Goal: Navigation & Orientation: Find specific page/section

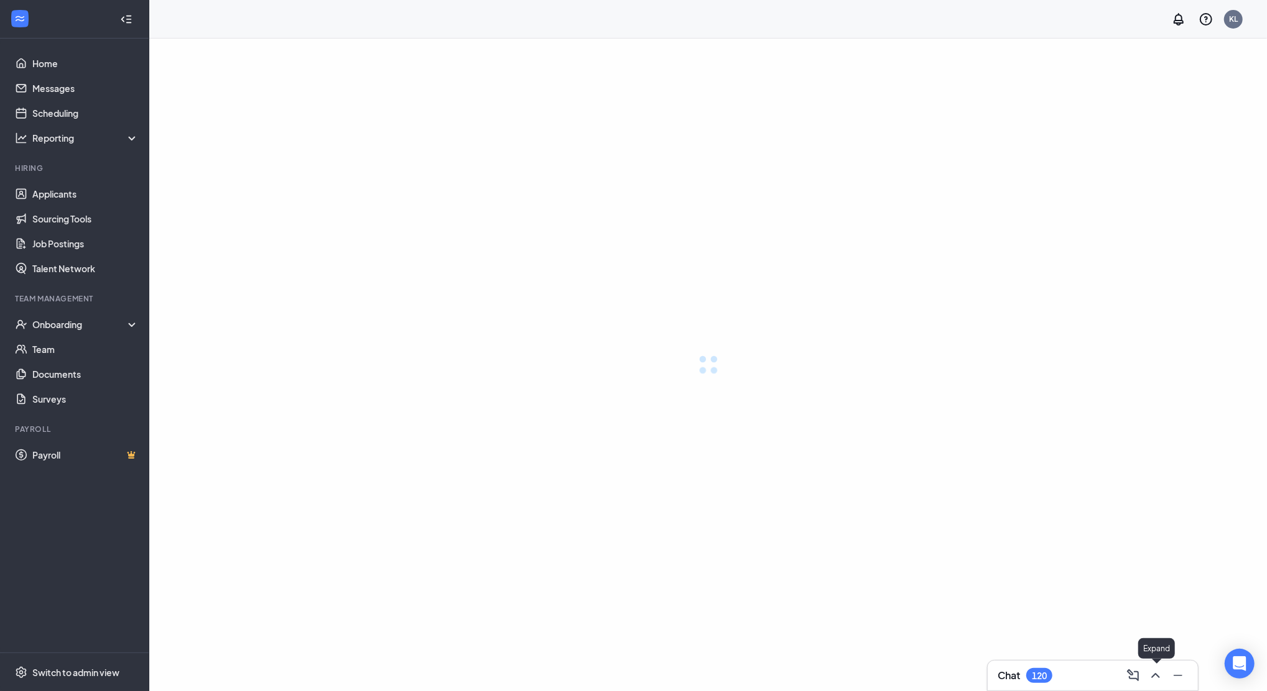
click at [1156, 679] on icon "ChevronUp" at bounding box center [1155, 675] width 15 height 15
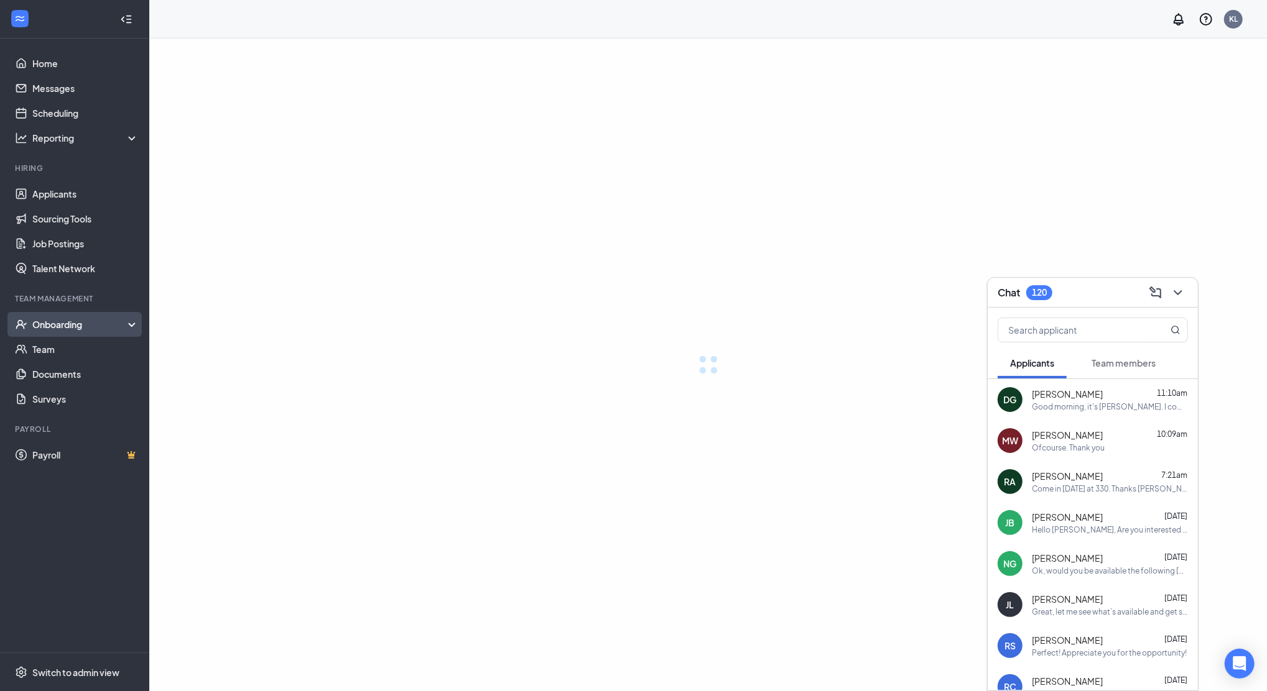
click at [47, 328] on div "Onboarding" at bounding box center [80, 324] width 96 height 12
click at [65, 354] on link "Overview" at bounding box center [85, 349] width 106 height 25
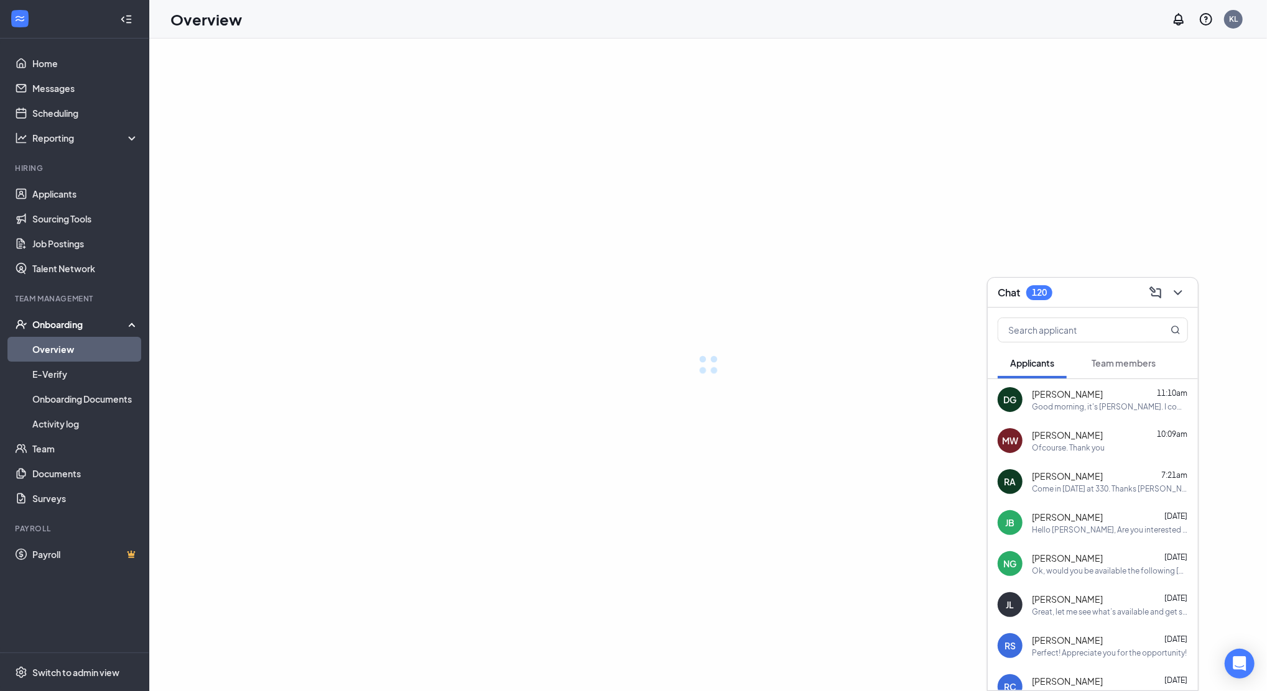
drag, startPoint x: 910, startPoint y: 119, endPoint x: 920, endPoint y: 119, distance: 9.9
click at [910, 119] on div at bounding box center [707, 365] width 1117 height 653
click at [1186, 290] on button at bounding box center [1178, 293] width 20 height 20
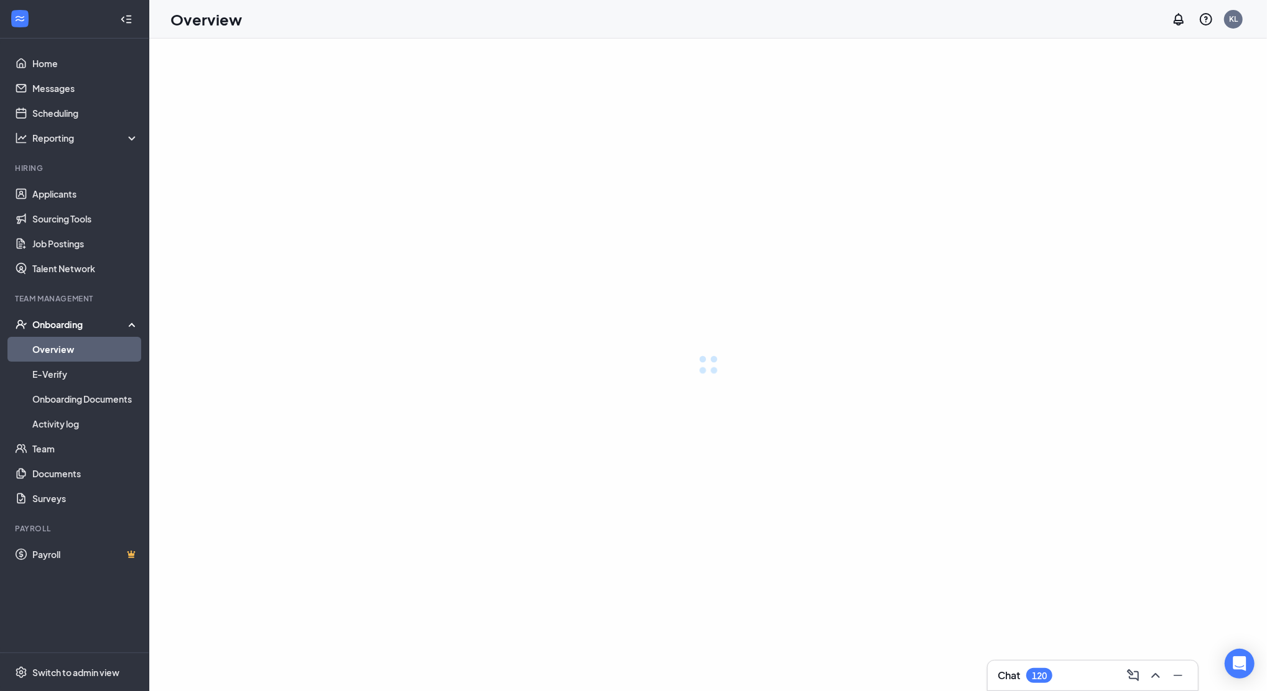
click at [45, 318] on div "Onboarding" at bounding box center [80, 324] width 96 height 12
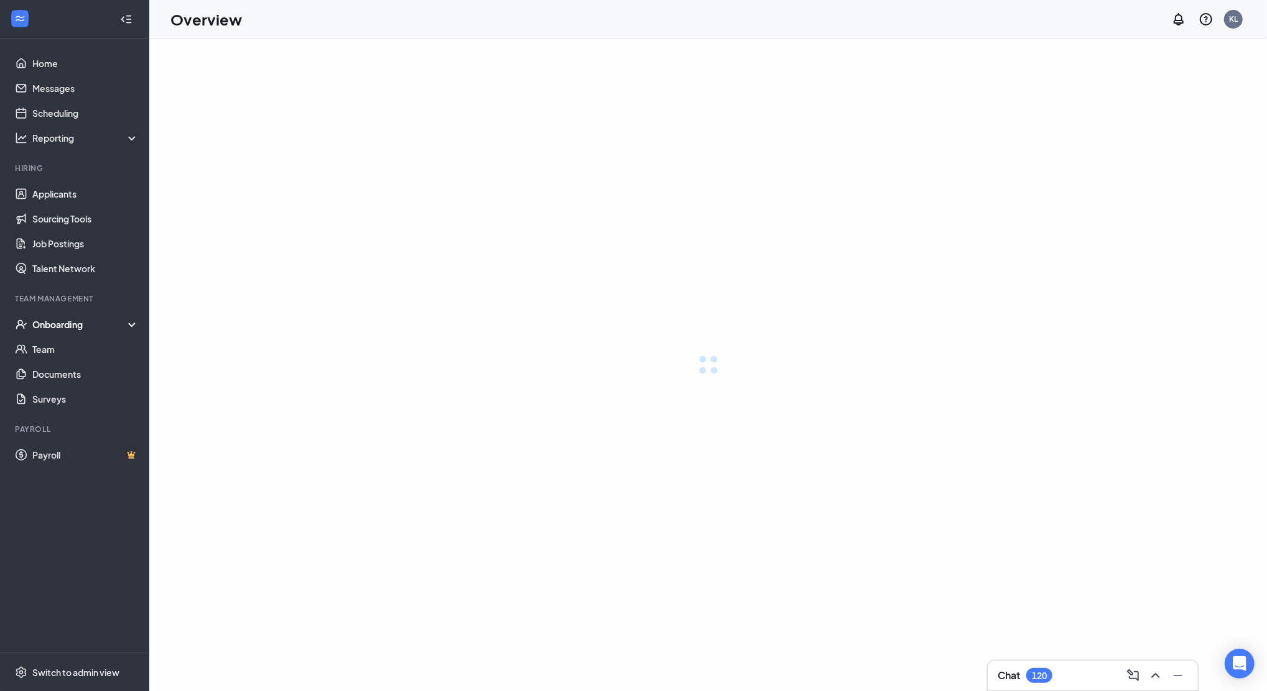
click at [64, 328] on div "Onboarding" at bounding box center [80, 324] width 96 height 12
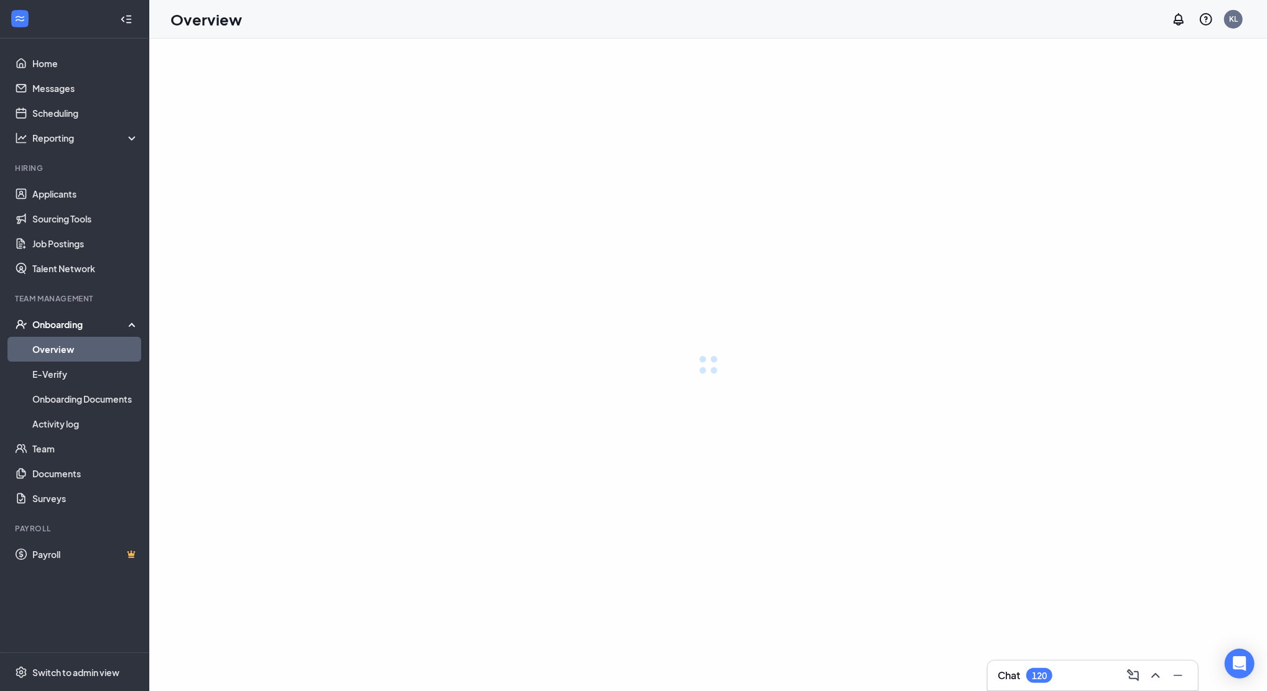
click at [67, 347] on link "Overview" at bounding box center [85, 349] width 106 height 25
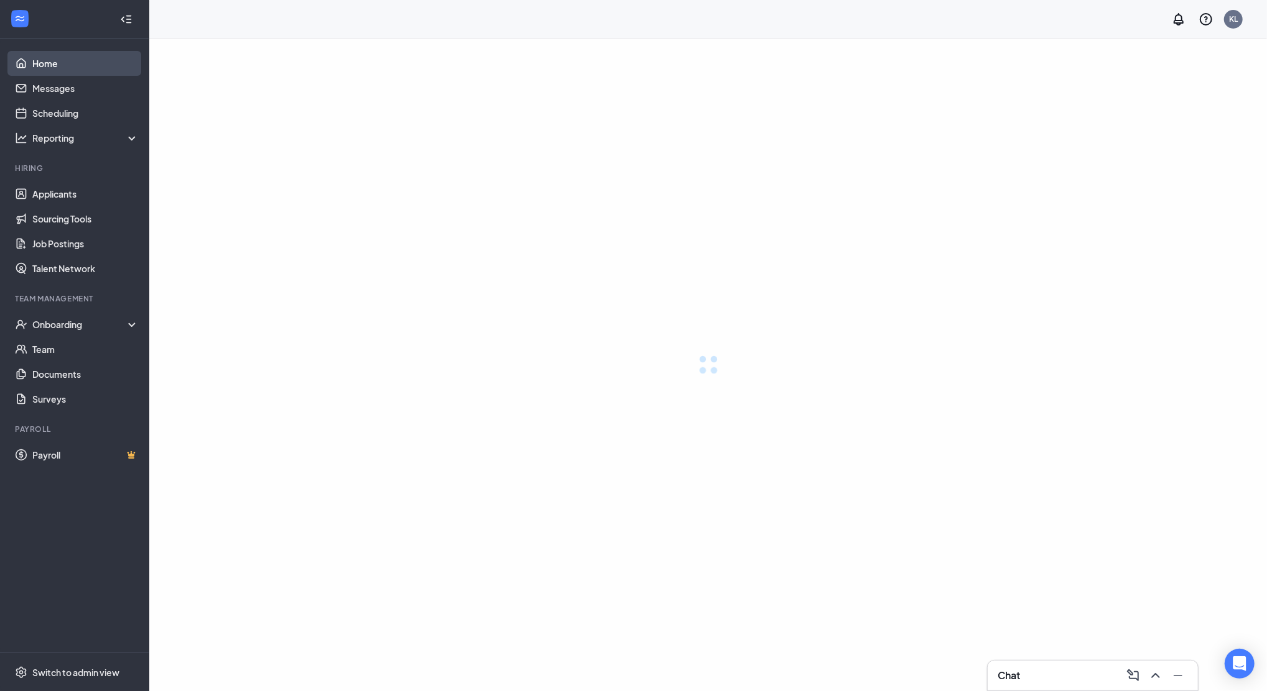
click at [53, 58] on link "Home" at bounding box center [85, 63] width 106 height 25
click at [63, 70] on link "Home" at bounding box center [85, 63] width 106 height 25
click at [66, 70] on link "Home" at bounding box center [85, 63] width 106 height 25
click at [78, 186] on link "Applicants" at bounding box center [85, 194] width 106 height 25
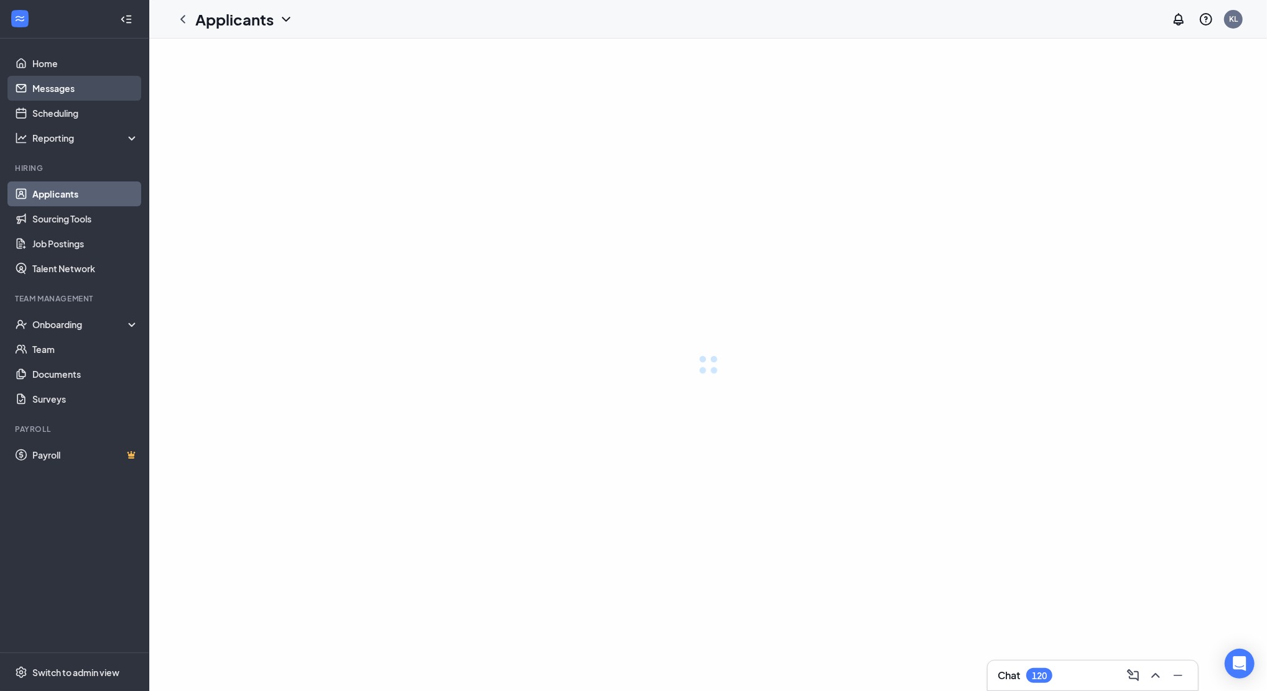
click at [65, 92] on link "Messages" at bounding box center [85, 88] width 106 height 25
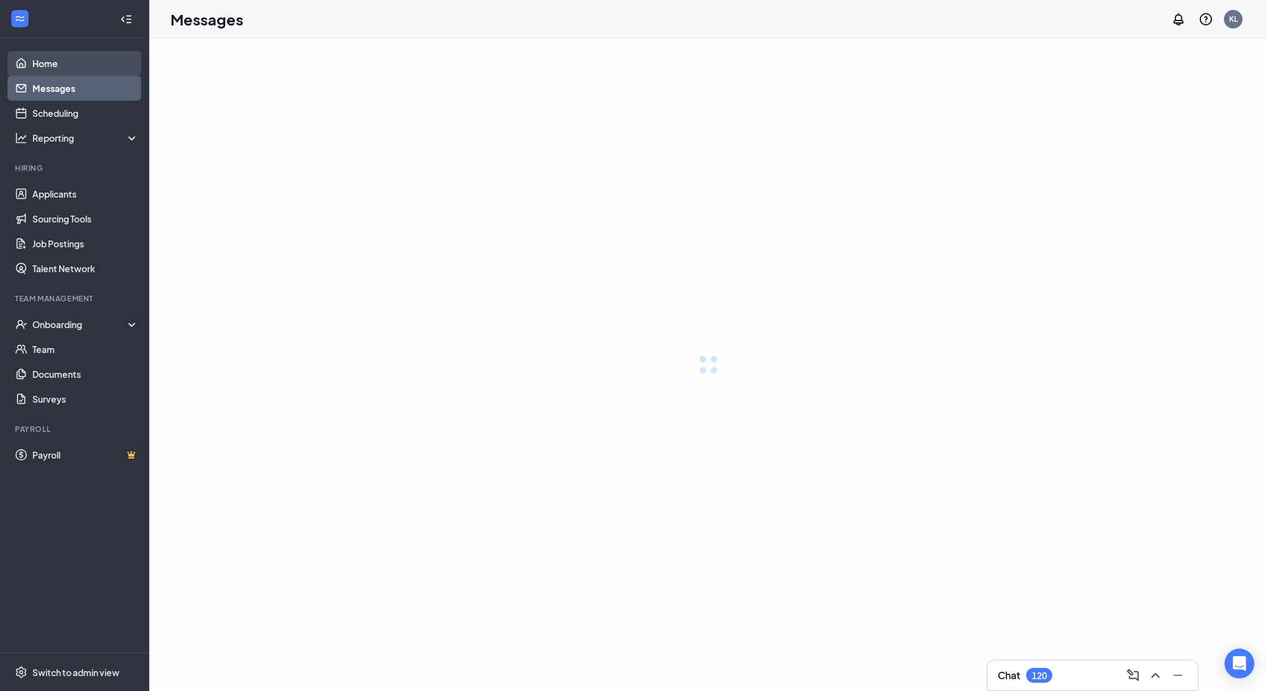
click at [62, 72] on link "Home" at bounding box center [85, 63] width 106 height 25
click at [40, 71] on link "Home" at bounding box center [85, 63] width 106 height 25
click at [50, 321] on div "Onboarding" at bounding box center [80, 324] width 96 height 12
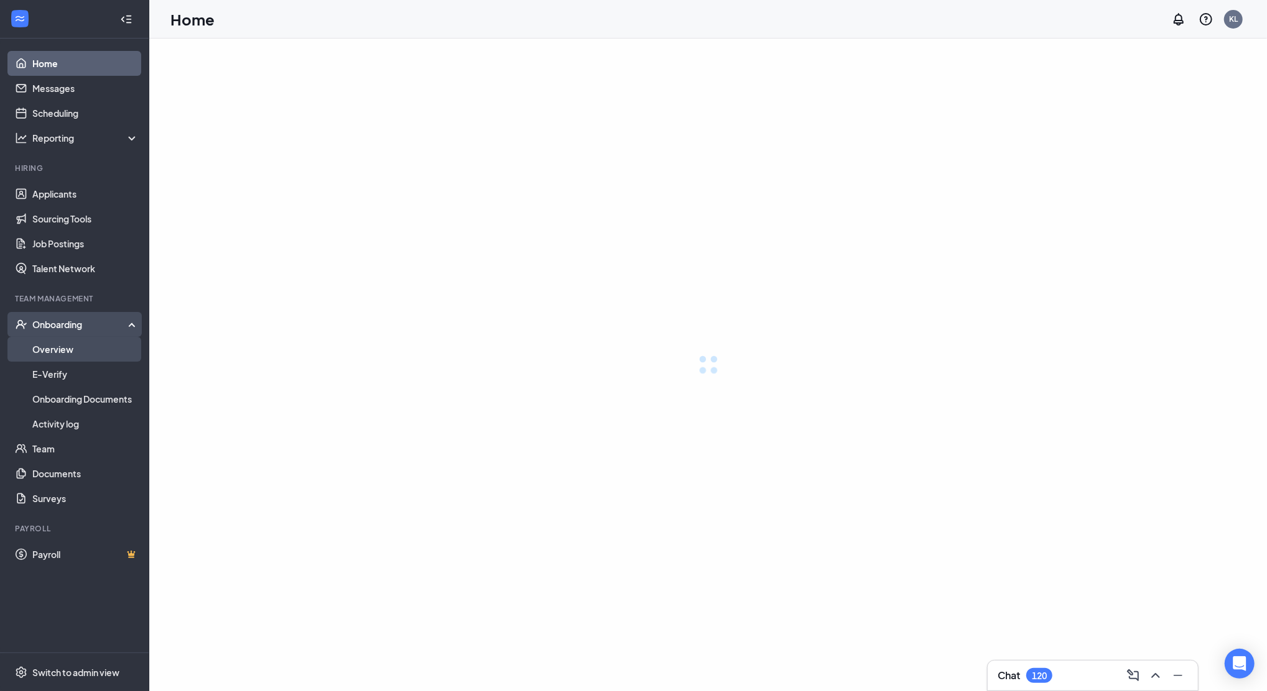
click at [62, 347] on link "Overview" at bounding box center [85, 349] width 106 height 25
click at [54, 56] on link "Home" at bounding box center [85, 63] width 106 height 25
click at [1055, 266] on div at bounding box center [707, 365] width 1117 height 653
